Goal: Complete application form

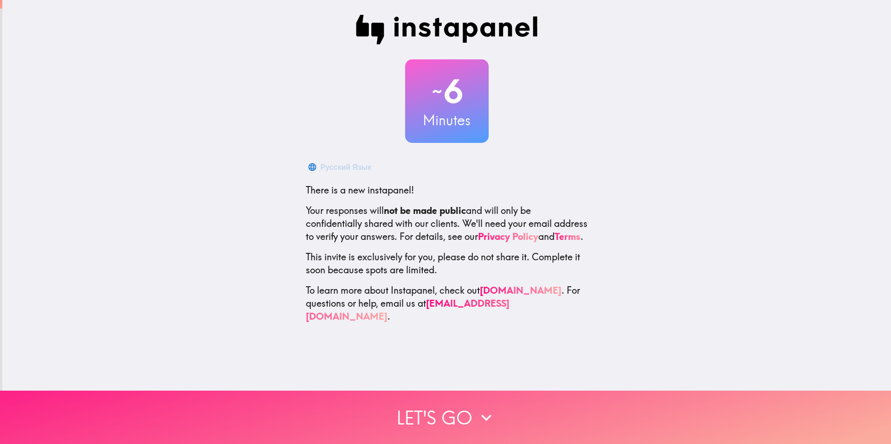
click at [446, 410] on button "Let's go" at bounding box center [445, 417] width 891 height 53
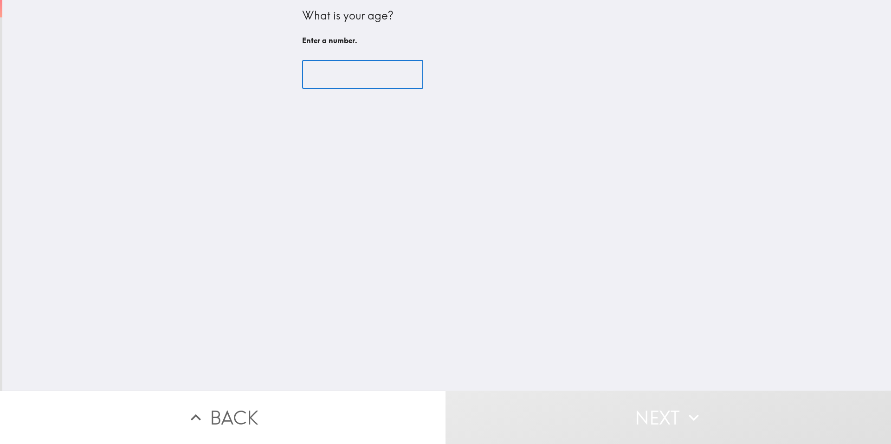
click at [315, 76] on input "number" at bounding box center [362, 74] width 121 height 29
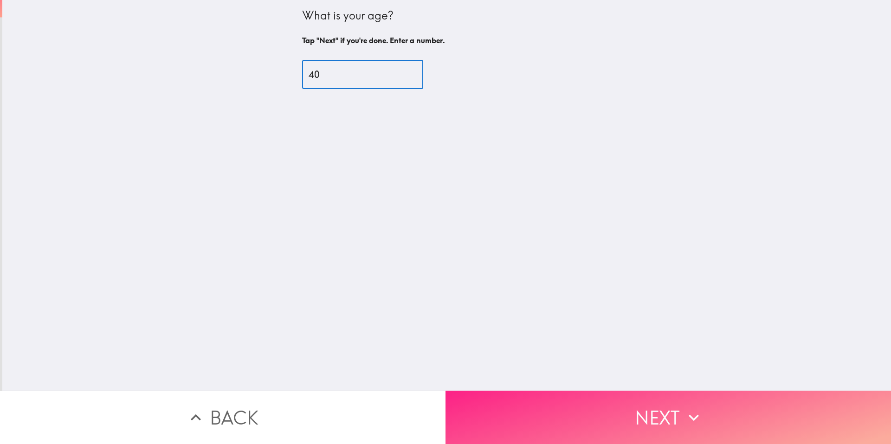
type input "40"
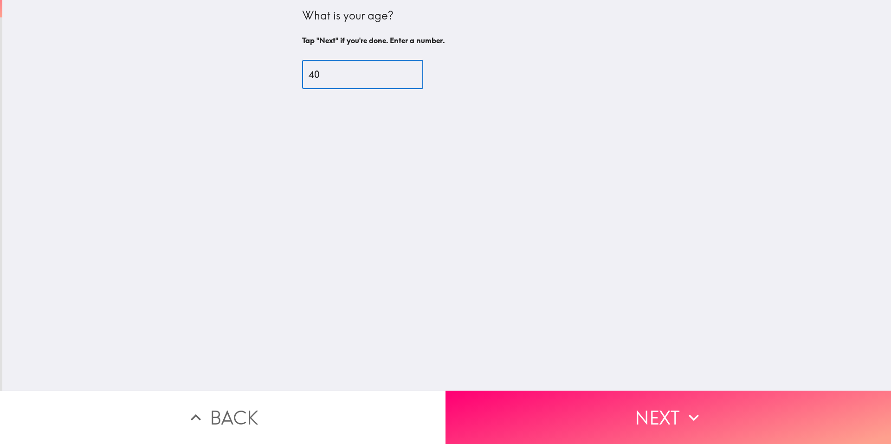
click at [621, 407] on button "Next" at bounding box center [669, 417] width 446 height 53
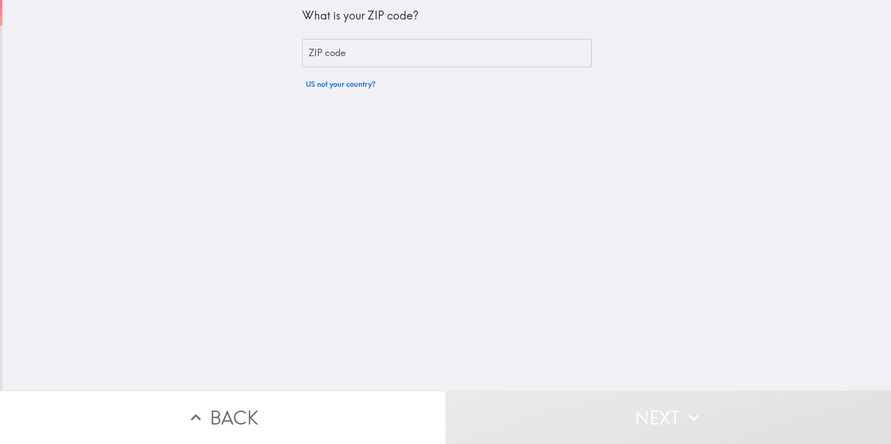
click at [342, 51] on input "ZIP code" at bounding box center [447, 53] width 290 height 29
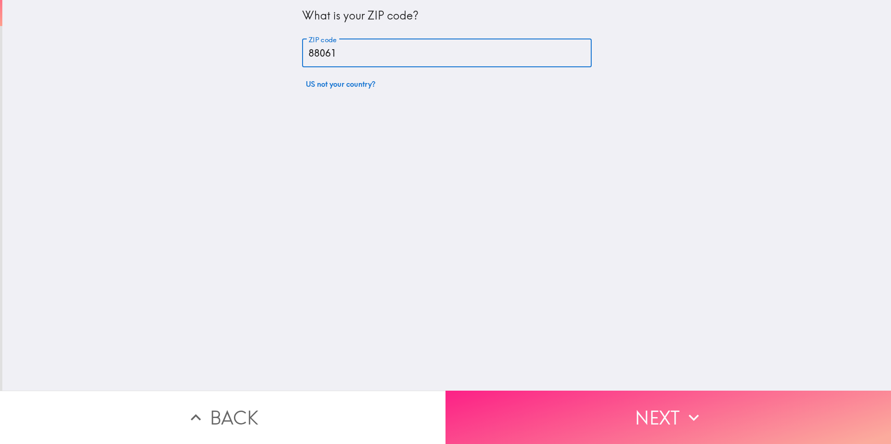
type input "88061"
click at [638, 416] on button "Next" at bounding box center [669, 417] width 446 height 53
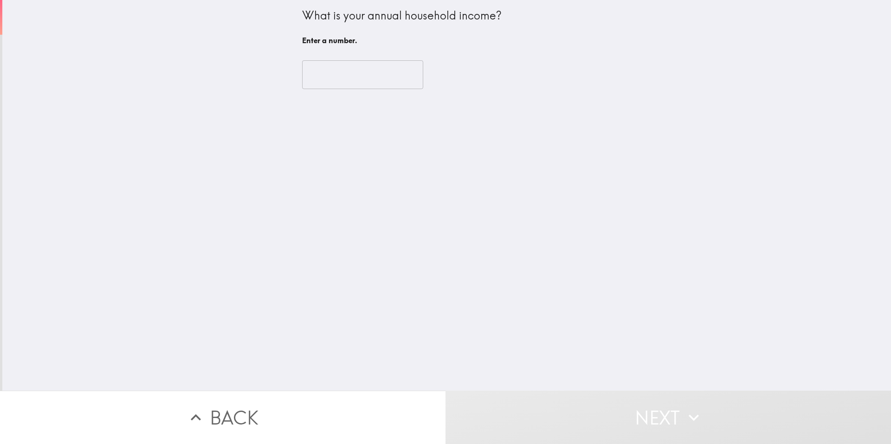
click at [342, 82] on input "number" at bounding box center [362, 74] width 121 height 29
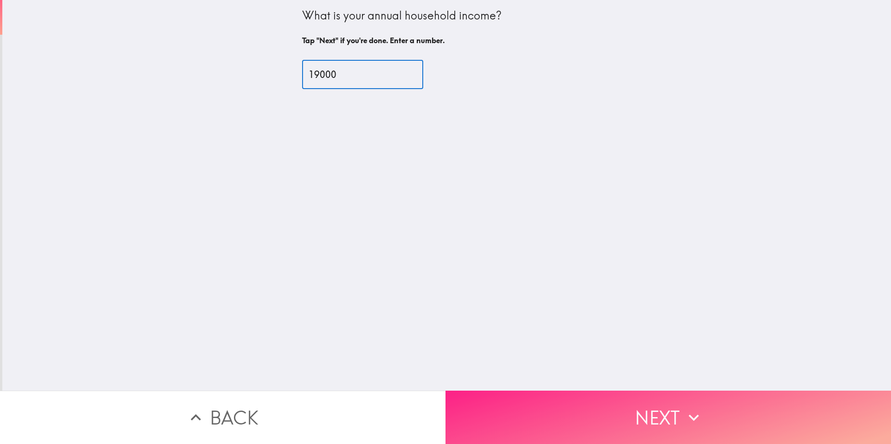
type input "19000"
click at [548, 400] on button "Next" at bounding box center [669, 417] width 446 height 53
